Goal: Find specific page/section: Find specific page/section

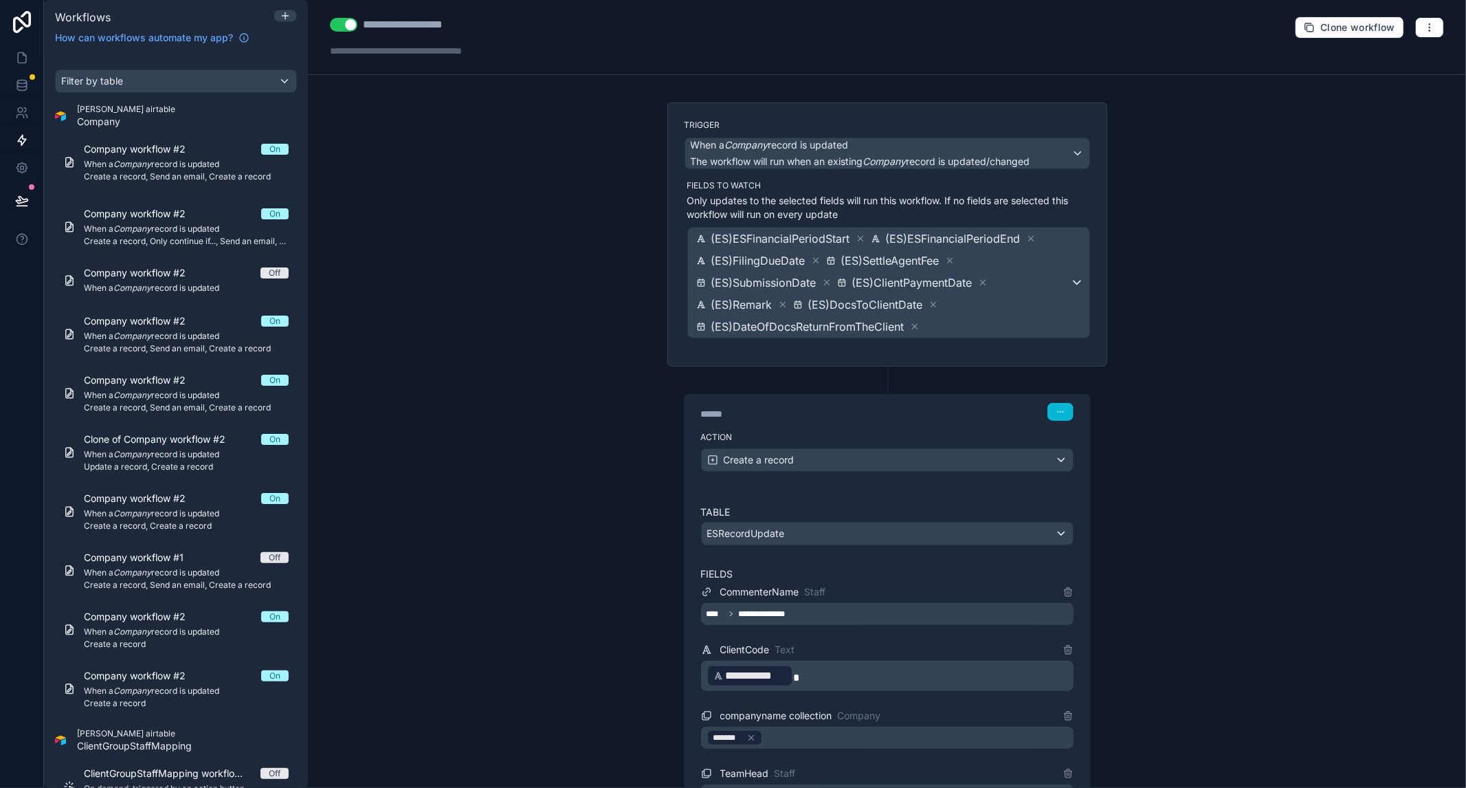
scroll to position [305, 0]
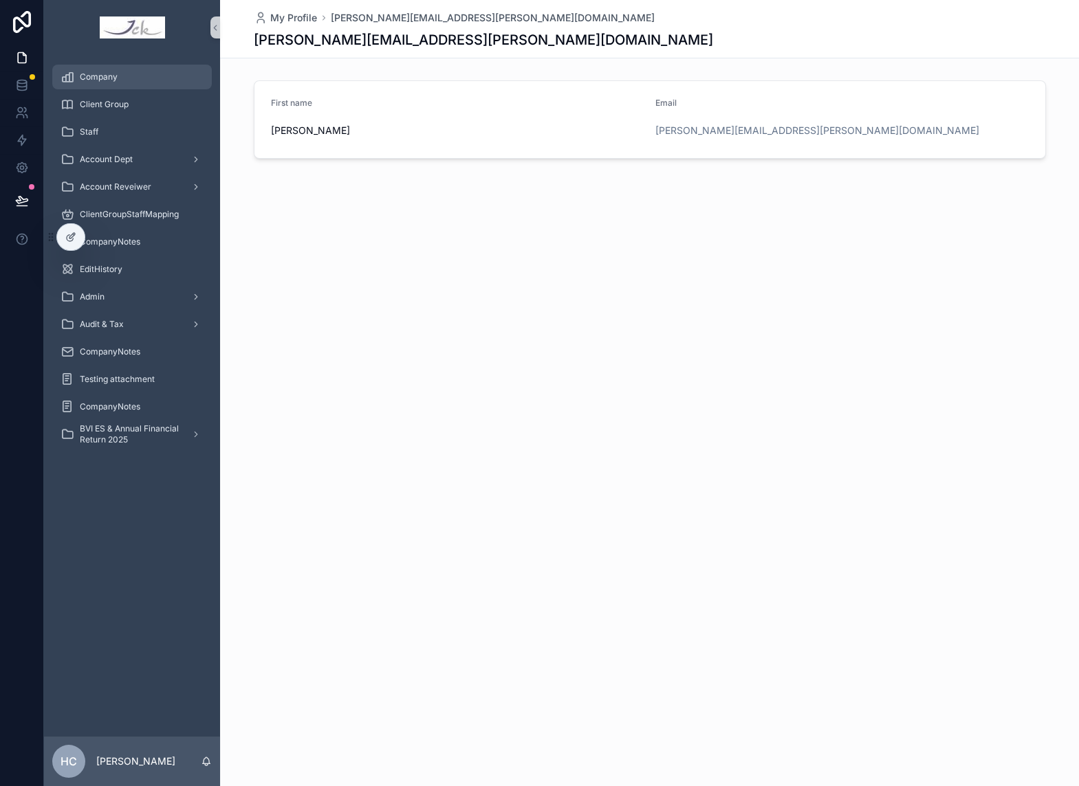
click at [106, 81] on span "Company" at bounding box center [99, 76] width 38 height 11
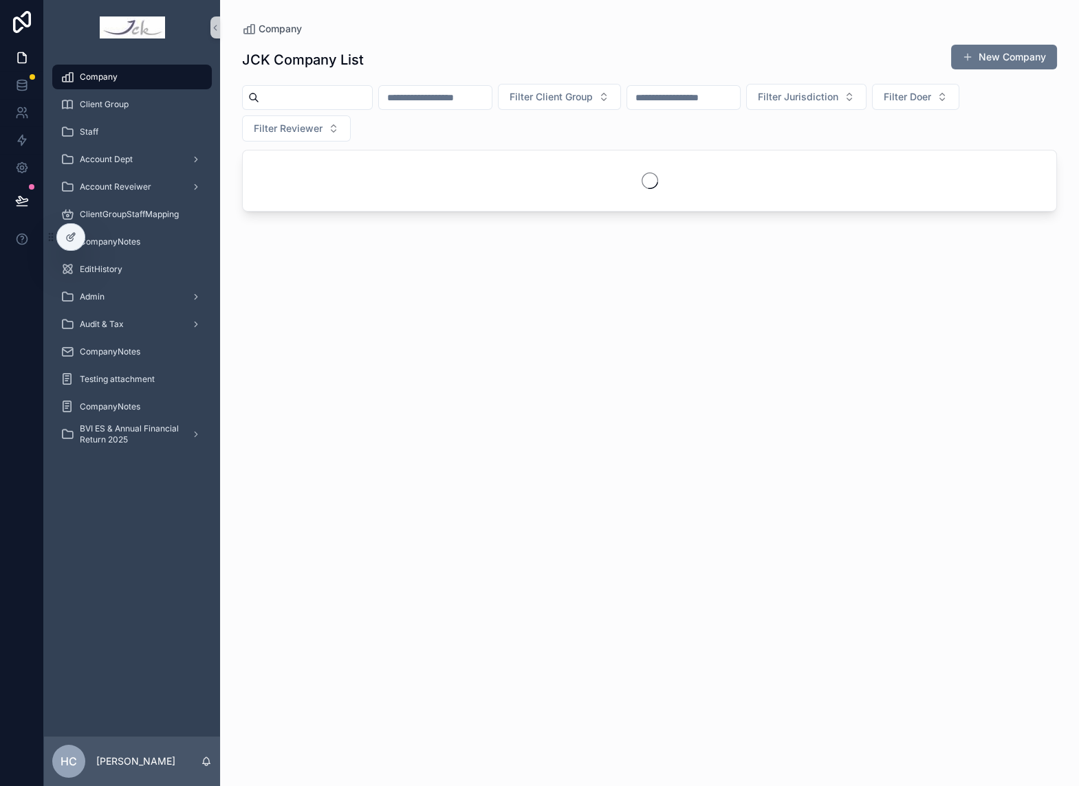
click at [333, 107] on div "scrollable content" at bounding box center [307, 97] width 131 height 25
click at [333, 103] on input "scrollable content" at bounding box center [315, 97] width 113 height 19
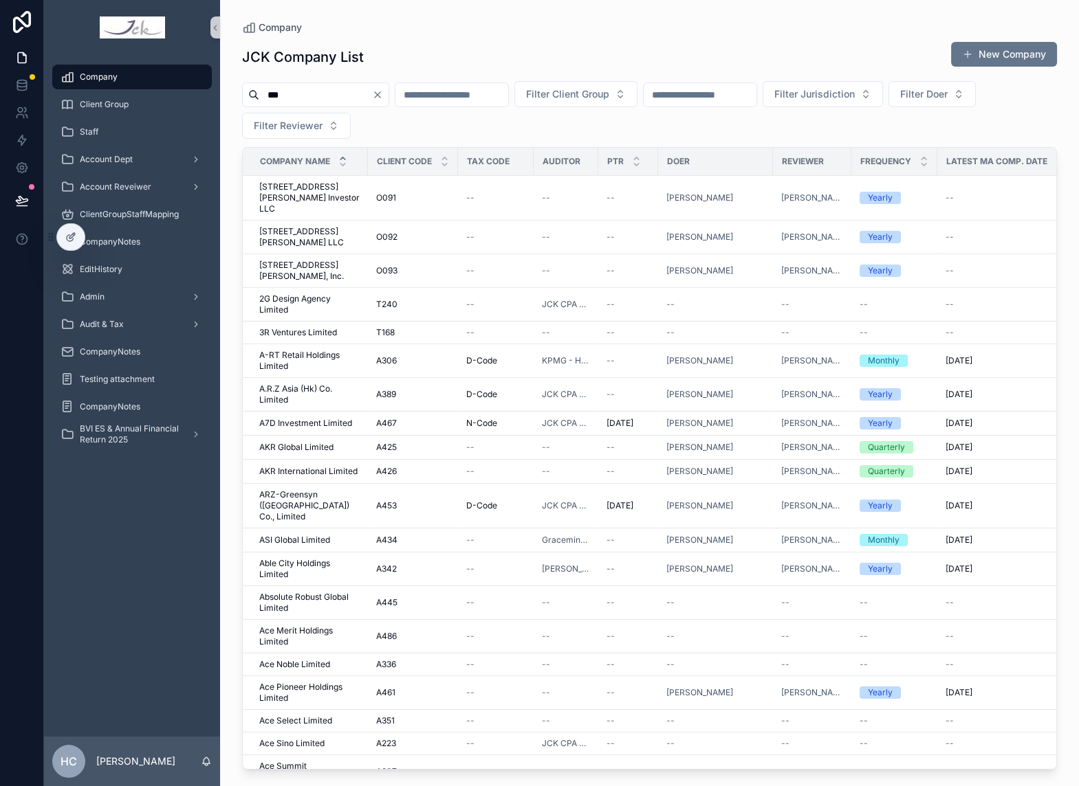
type input "***"
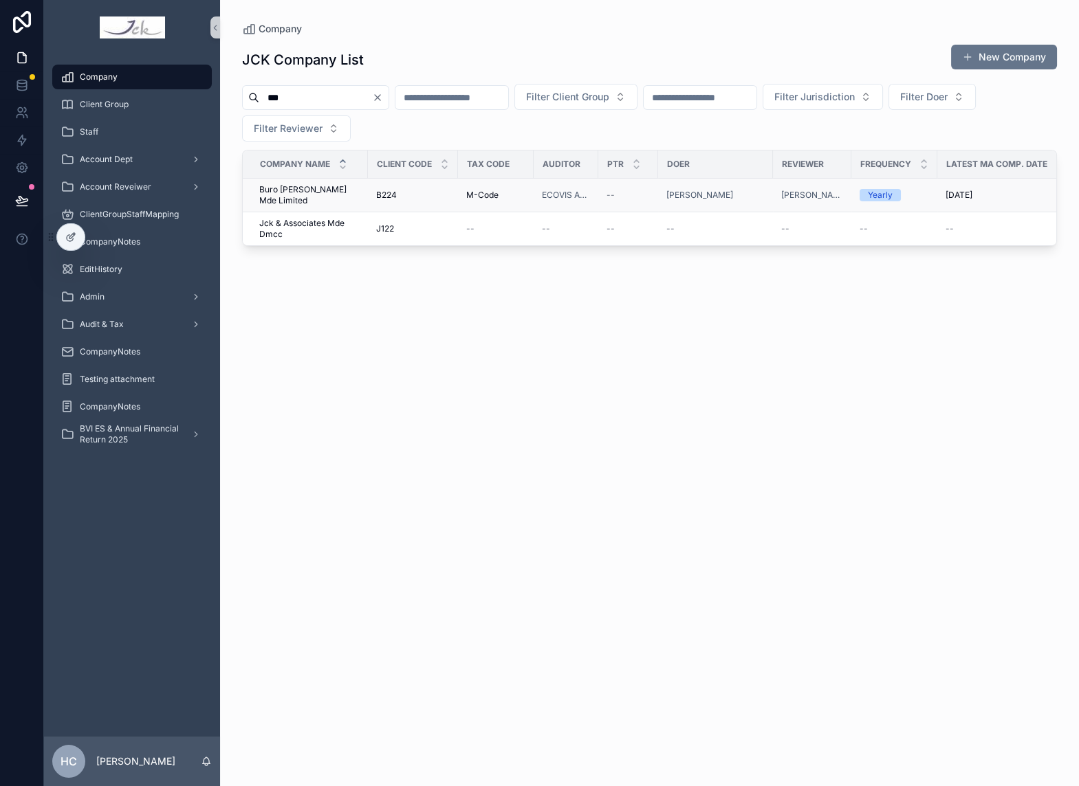
click at [322, 193] on span "Buro Ole Scheeren Mde Limited" at bounding box center [309, 195] width 100 height 22
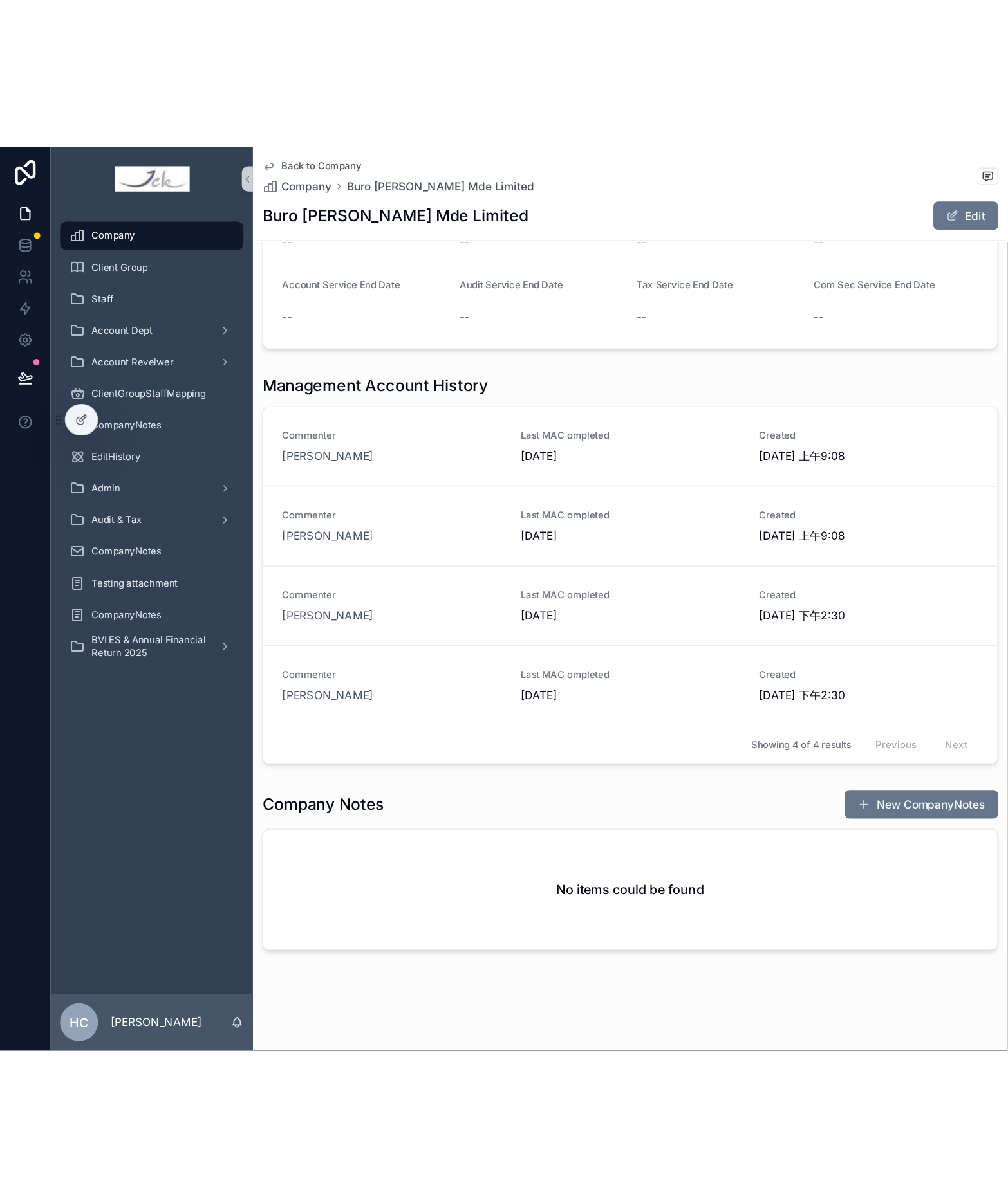
scroll to position [996, 0]
